Goal: Information Seeking & Learning: Learn about a topic

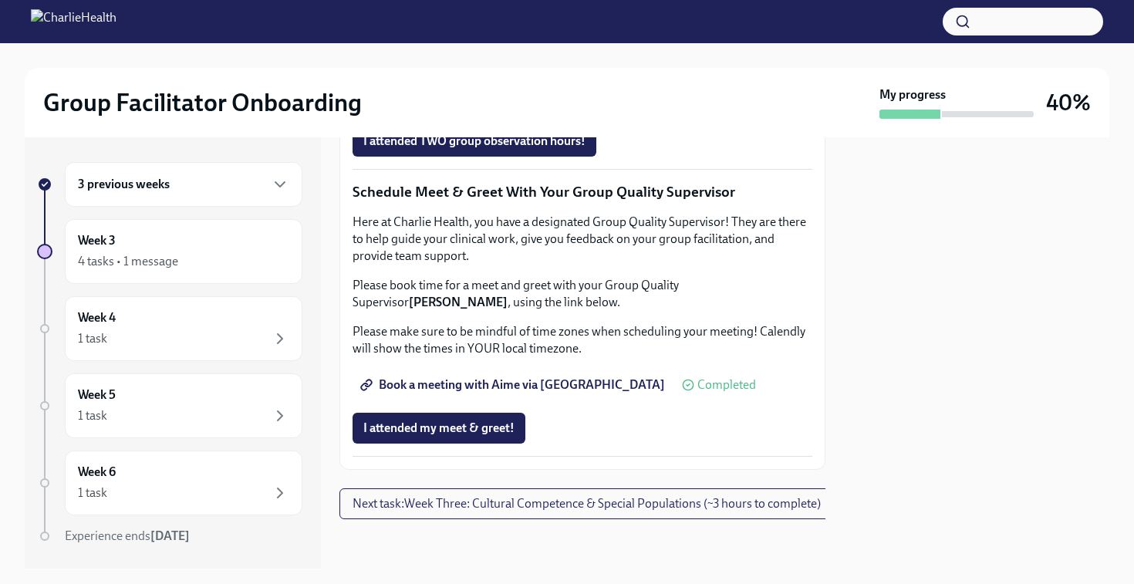
scroll to position [1473, 0]
click at [473, 393] on span "Book a meeting with Aime via [GEOGRAPHIC_DATA]" at bounding box center [514, 384] width 302 height 15
click at [493, 106] on span "Complete this form to schedule your observations" at bounding box center [503, 97] width 281 height 15
click at [121, 249] on div "Week 3 4 tasks • 1 message" at bounding box center [183, 251] width 211 height 39
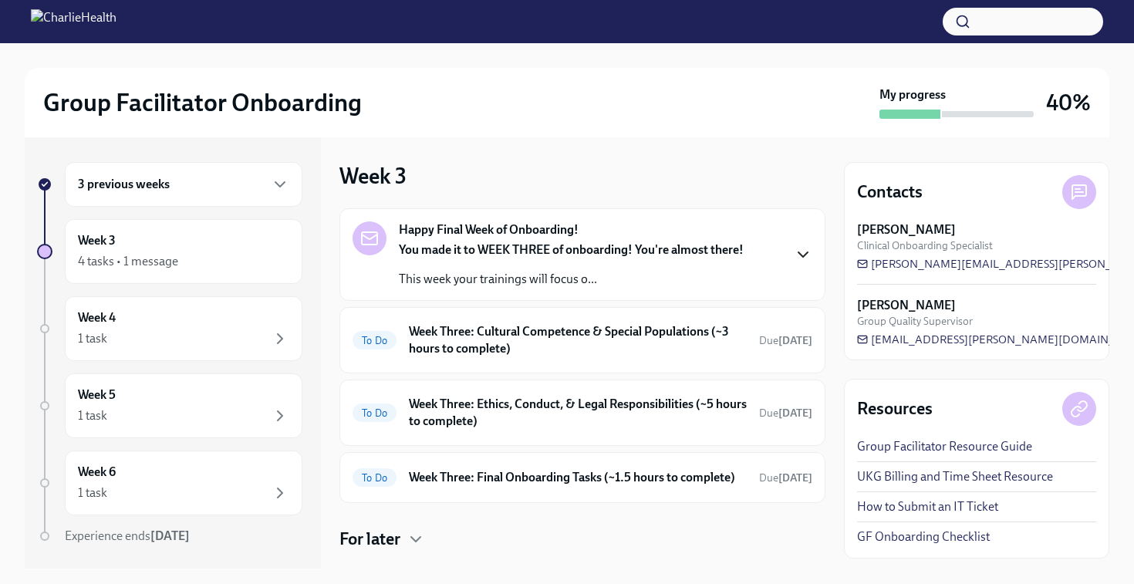
click at [794, 247] on icon "button" at bounding box center [803, 254] width 19 height 19
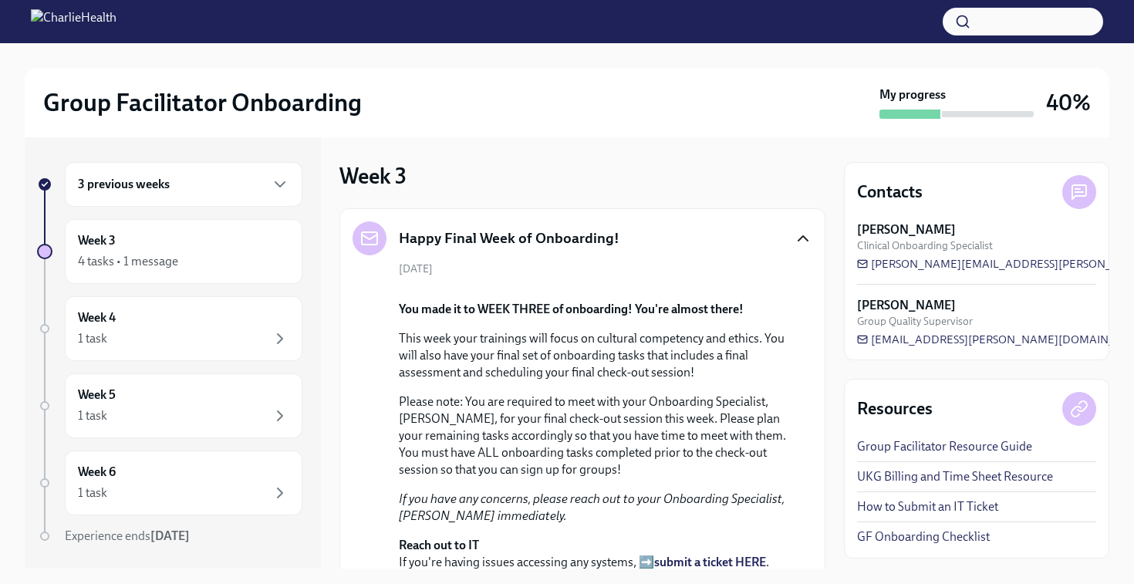
click at [794, 247] on icon "button" at bounding box center [803, 238] width 19 height 19
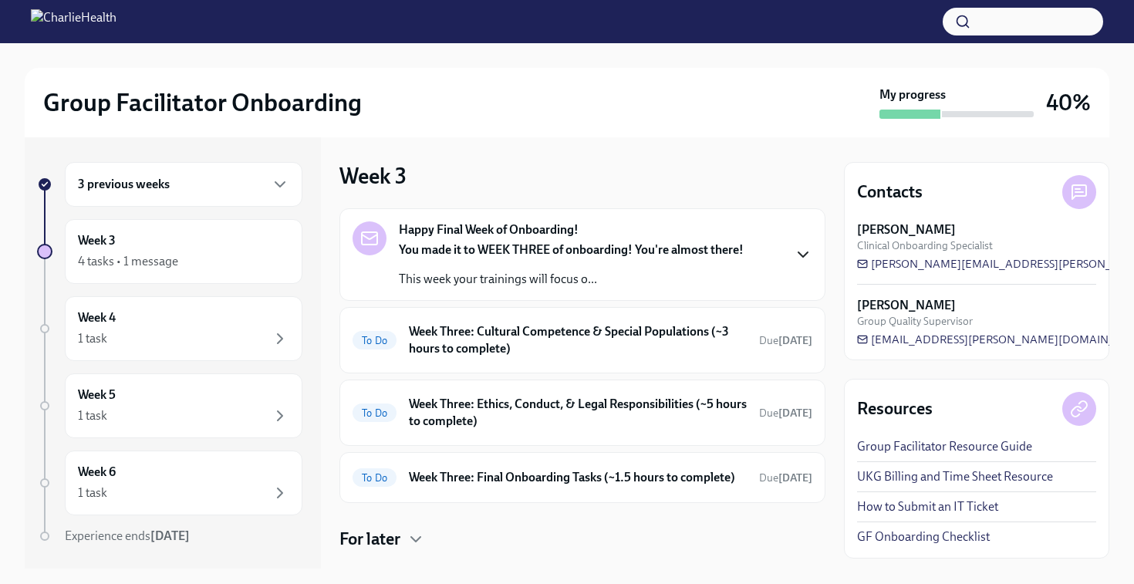
click at [256, 186] on div "3 previous weeks" at bounding box center [183, 184] width 211 height 19
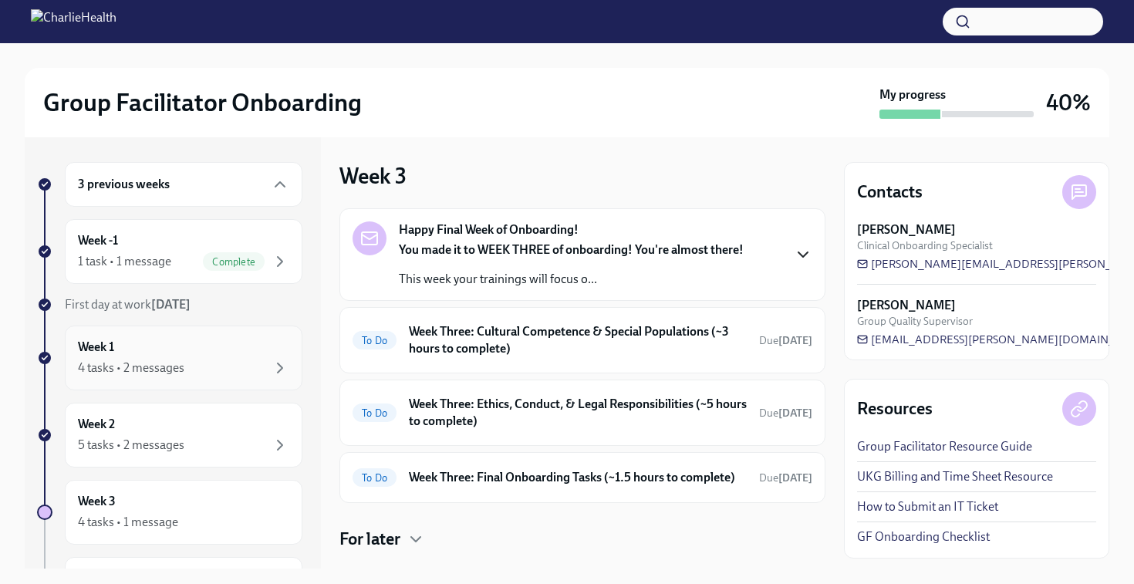
click at [150, 363] on div "4 tasks • 2 messages" at bounding box center [131, 368] width 106 height 17
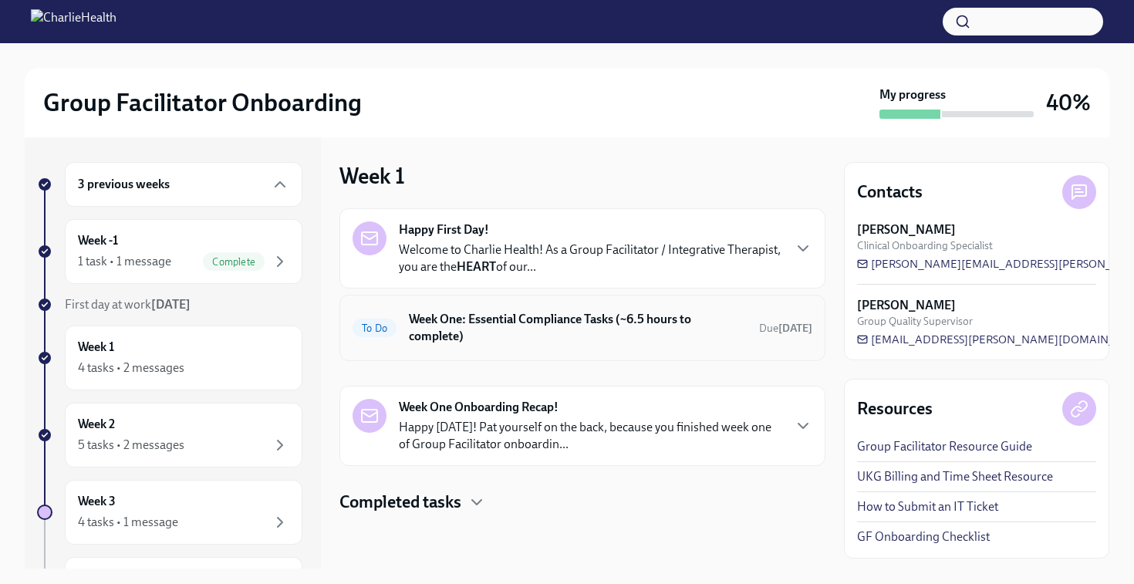
click at [529, 322] on h6 "Week One: Essential Compliance Tasks (~6.5 hours to complete)" at bounding box center [578, 328] width 338 height 34
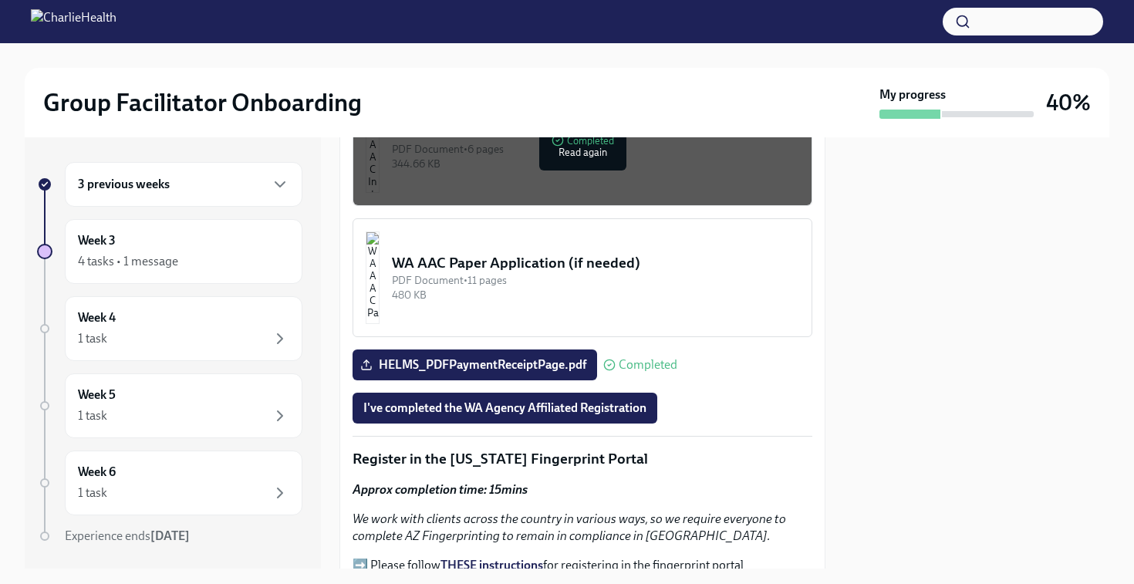
scroll to position [1517, 0]
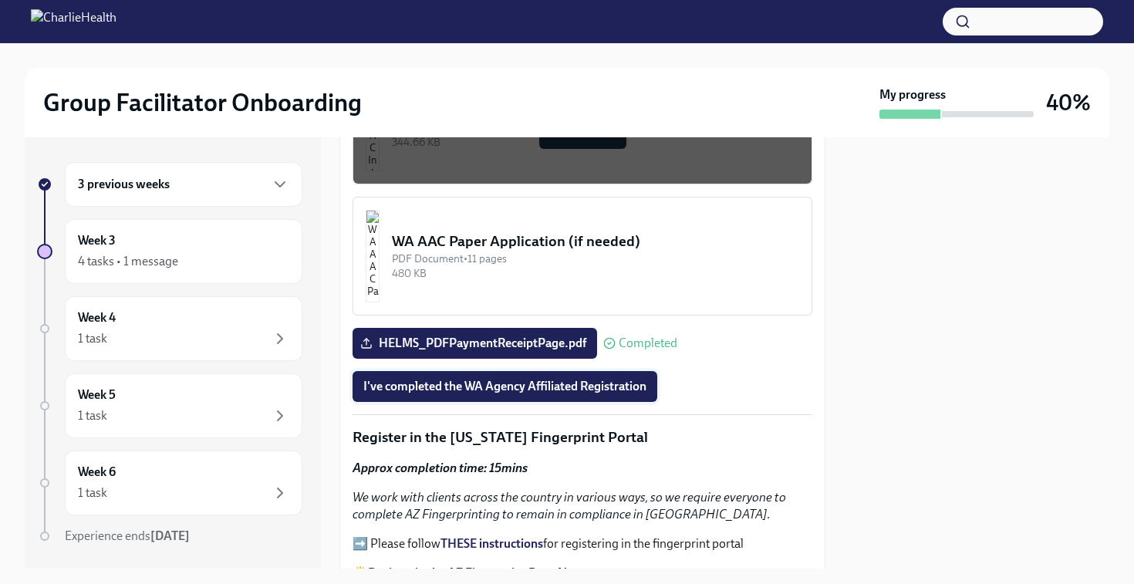
click at [502, 394] on span "I've completed the WA Agency Affiliated Registration" at bounding box center [504, 386] width 283 height 15
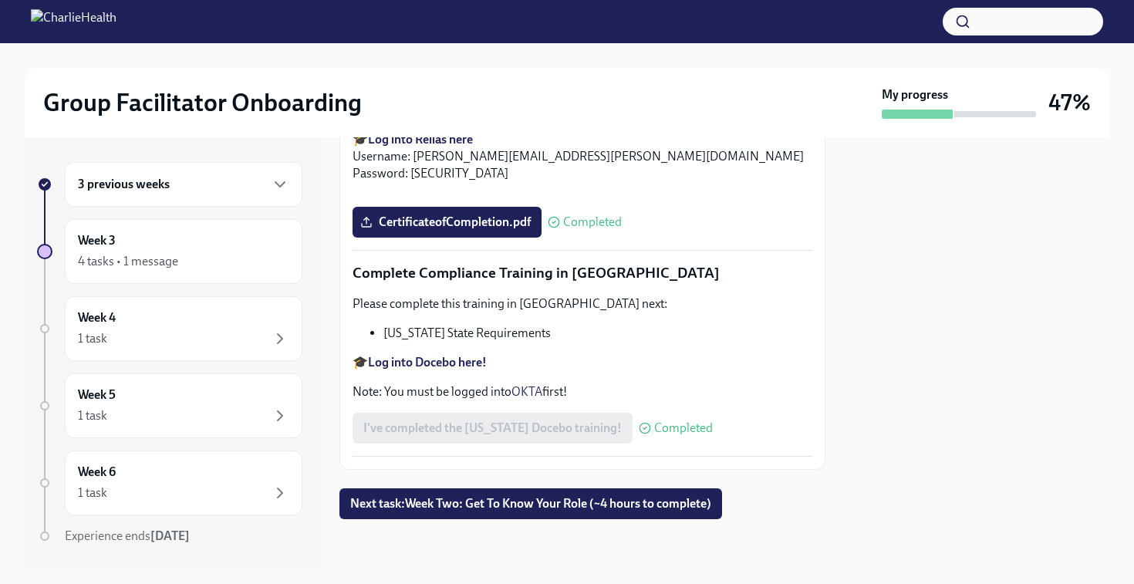
scroll to position [3416, 0]
click at [498, 505] on span "Next task : Week Two: Get To Know Your Role (~4 hours to complete)" at bounding box center [530, 503] width 361 height 15
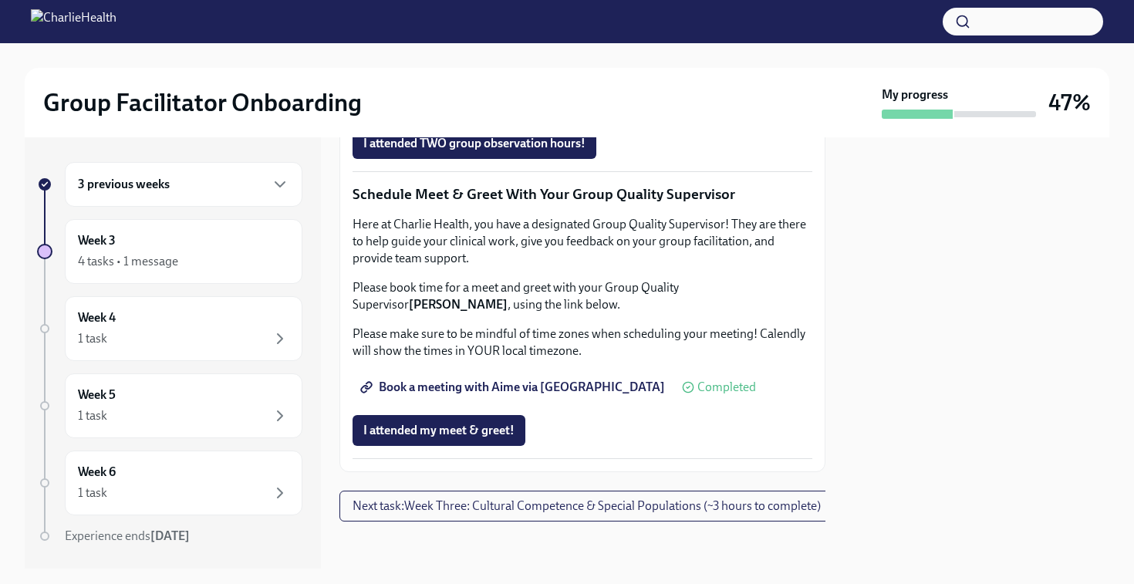
scroll to position [1567, 0]
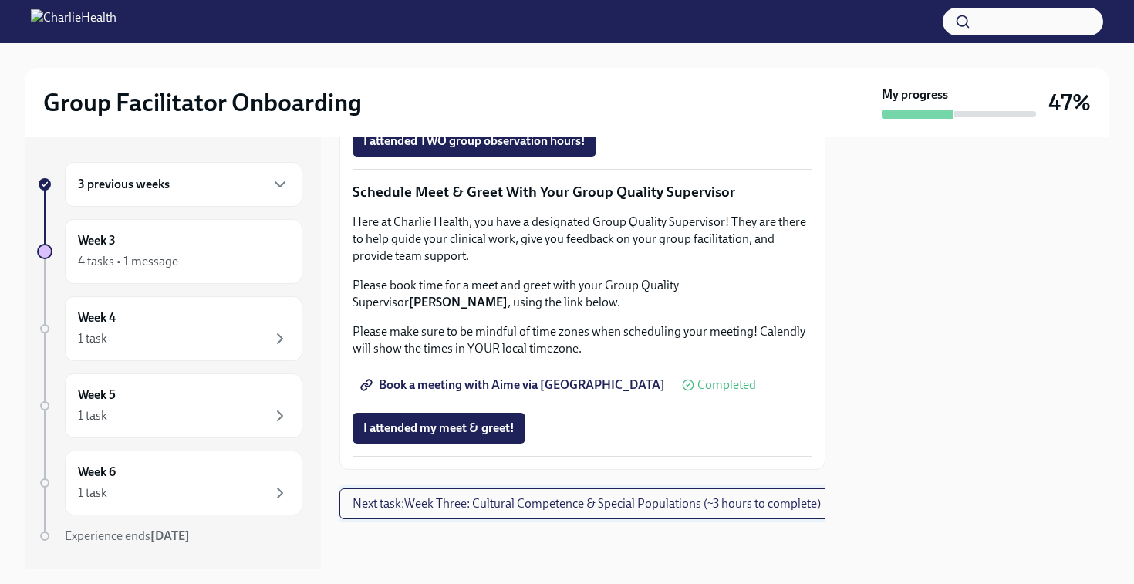
click at [515, 496] on span "Next task : Week Three: Cultural Competence & Special Populations (~3 hours to …" at bounding box center [587, 503] width 468 height 15
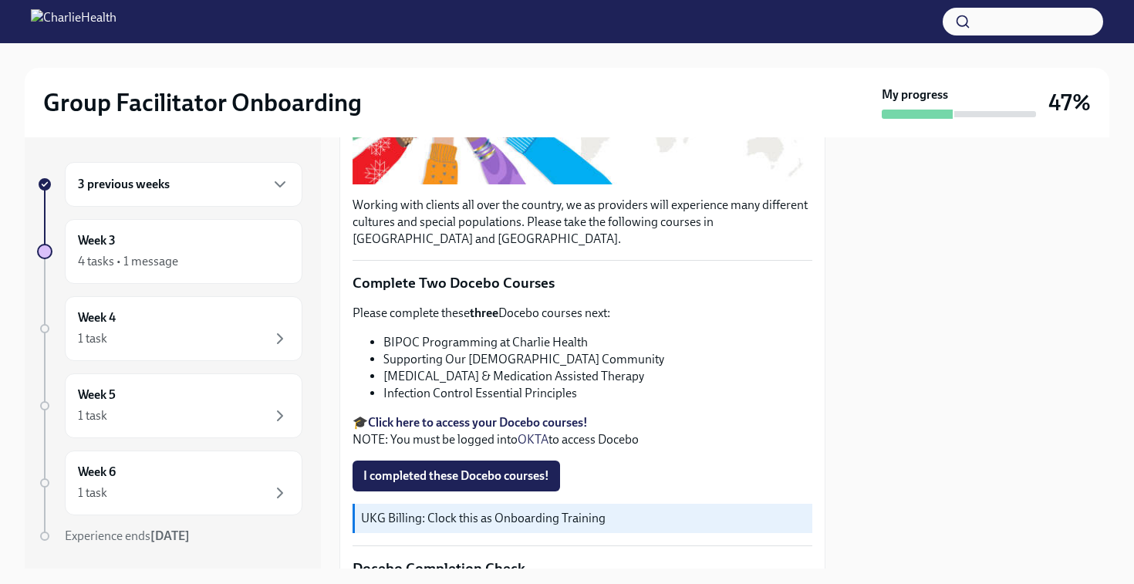
scroll to position [378, 0]
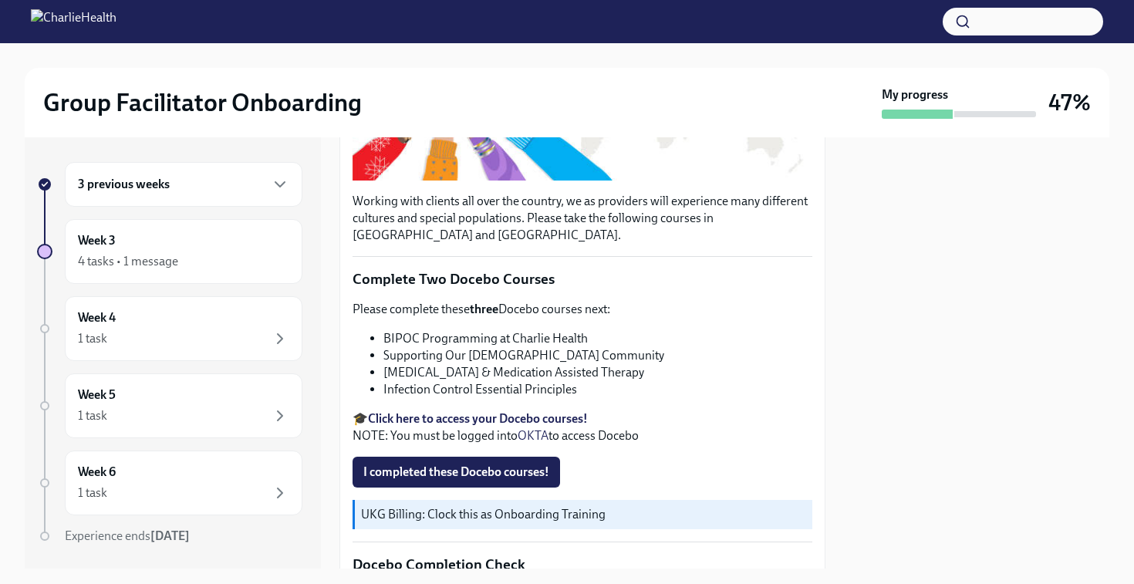
click at [451, 411] on strong "Click here to access your Docebo courses!" at bounding box center [478, 418] width 220 height 15
drag, startPoint x: 671, startPoint y: 370, endPoint x: 548, endPoint y: 368, distance: 123.5
click at [548, 368] on li "Substance Use Disorder & Medication Assisted Therapy" at bounding box center [597, 372] width 429 height 17
drag, startPoint x: 380, startPoint y: 366, endPoint x: 684, endPoint y: 370, distance: 303.3
click at [684, 370] on ul "BIPOC Programming at Charlie Health Supporting Our LGBTQIA+ Community Substance…" at bounding box center [583, 364] width 460 height 68
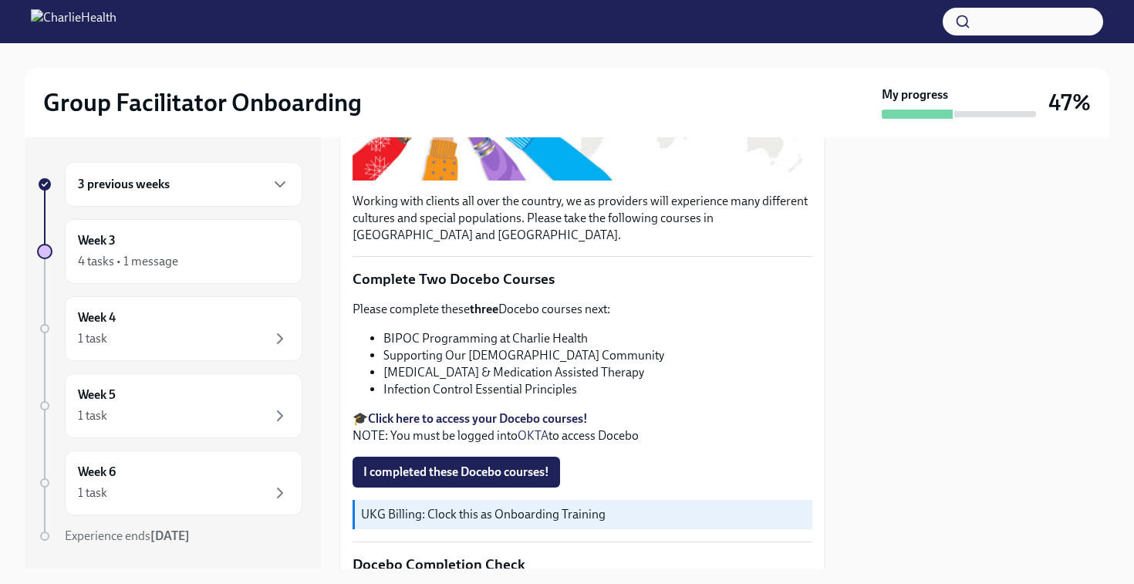
copy li "Substance Use Disorder & Medication Assisted Therapy"
drag, startPoint x: 574, startPoint y: 385, endPoint x: 383, endPoint y: 380, distance: 191.4
click at [383, 380] on ul "BIPOC Programming at Charlie Health Supporting Our LGBTQIA+ Community Substance…" at bounding box center [583, 364] width 460 height 68
copy li "Infection Control Essential Principles"
click at [673, 391] on li "Infection Control Essential Principles" at bounding box center [597, 389] width 429 height 17
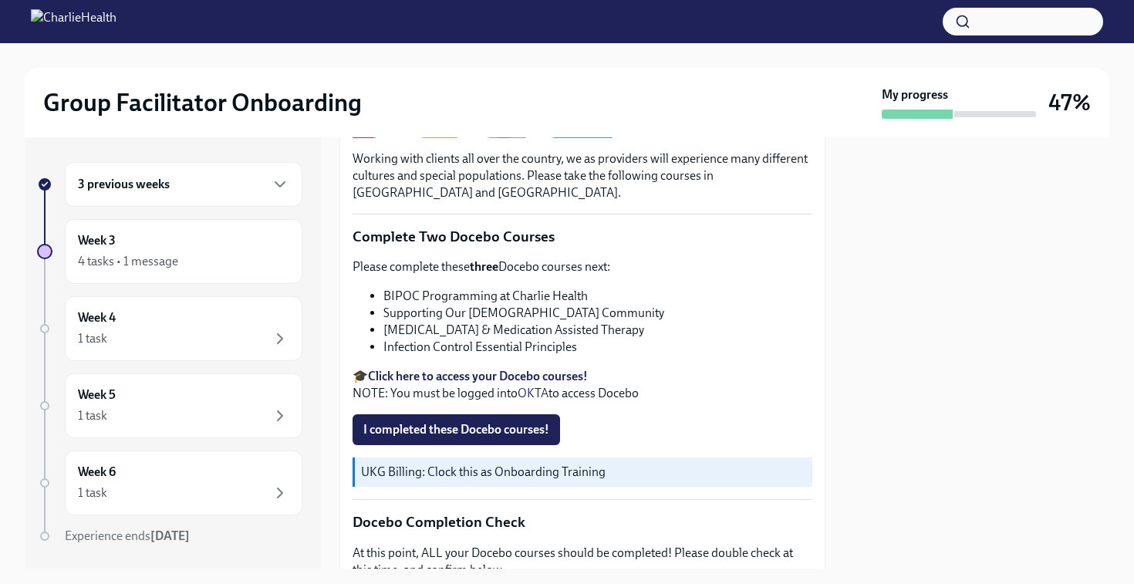
scroll to position [427, 0]
